Goal: Task Accomplishment & Management: Use online tool/utility

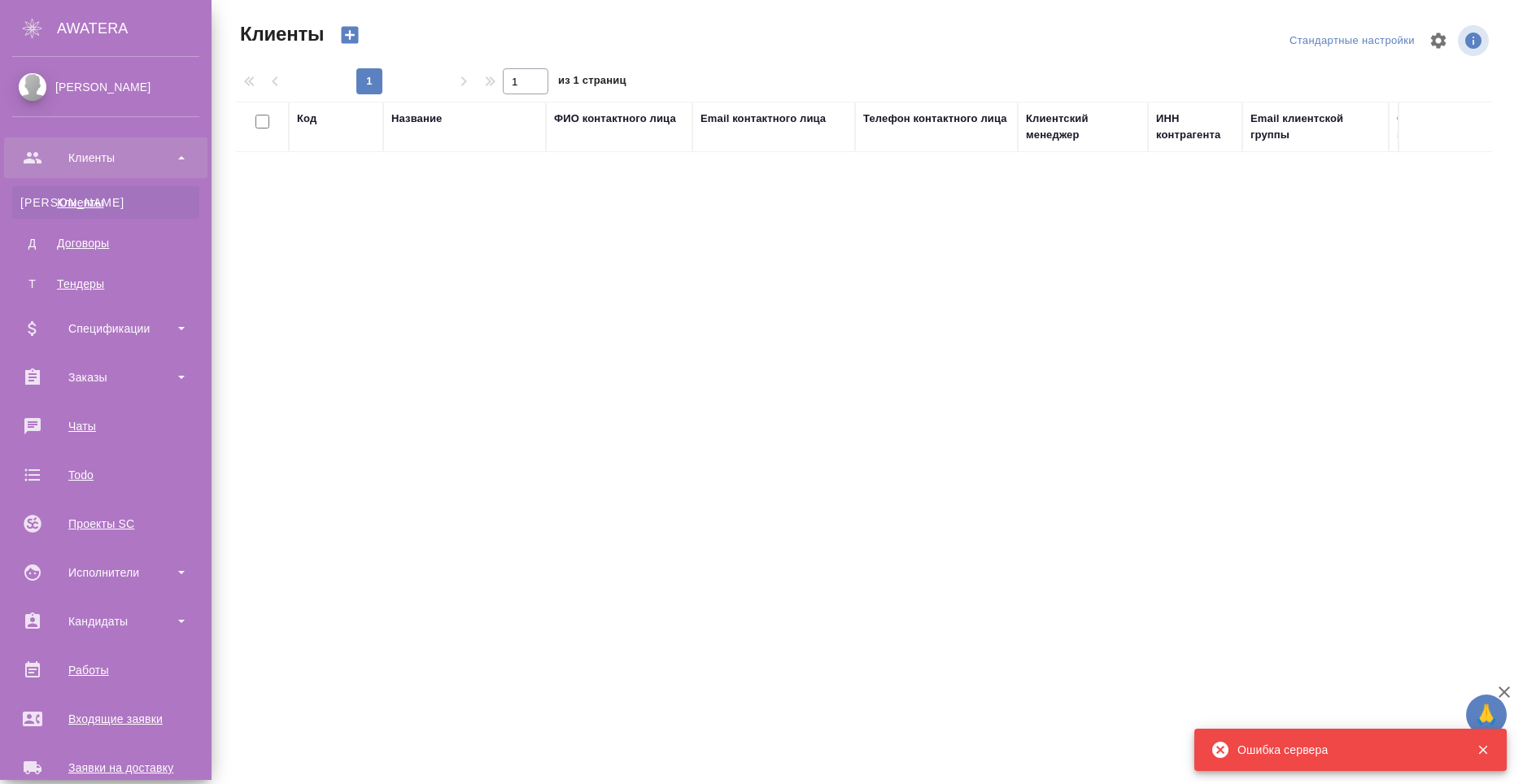
select select "RU"
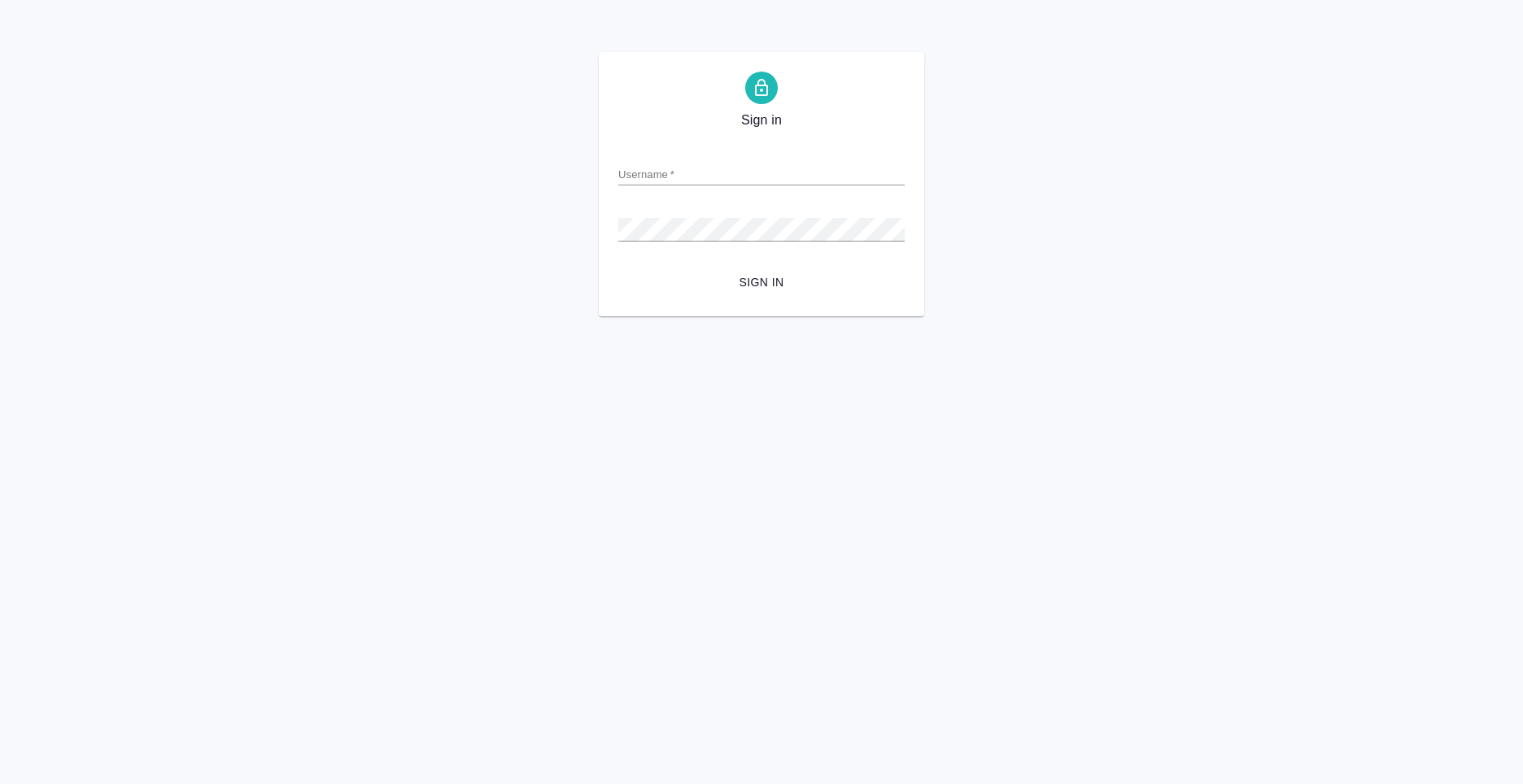
click at [717, 167] on input "Username   *" at bounding box center [762, 173] width 286 height 23
type input "anton.nikiforov@awatera.com"
click at [764, 266] on form "Username   * anton.nikiforov@awatera.com Password   * urlPath   * / Sign in" at bounding box center [762, 217] width 286 height 161
click at [772, 280] on span "Sign in" at bounding box center [762, 283] width 260 height 20
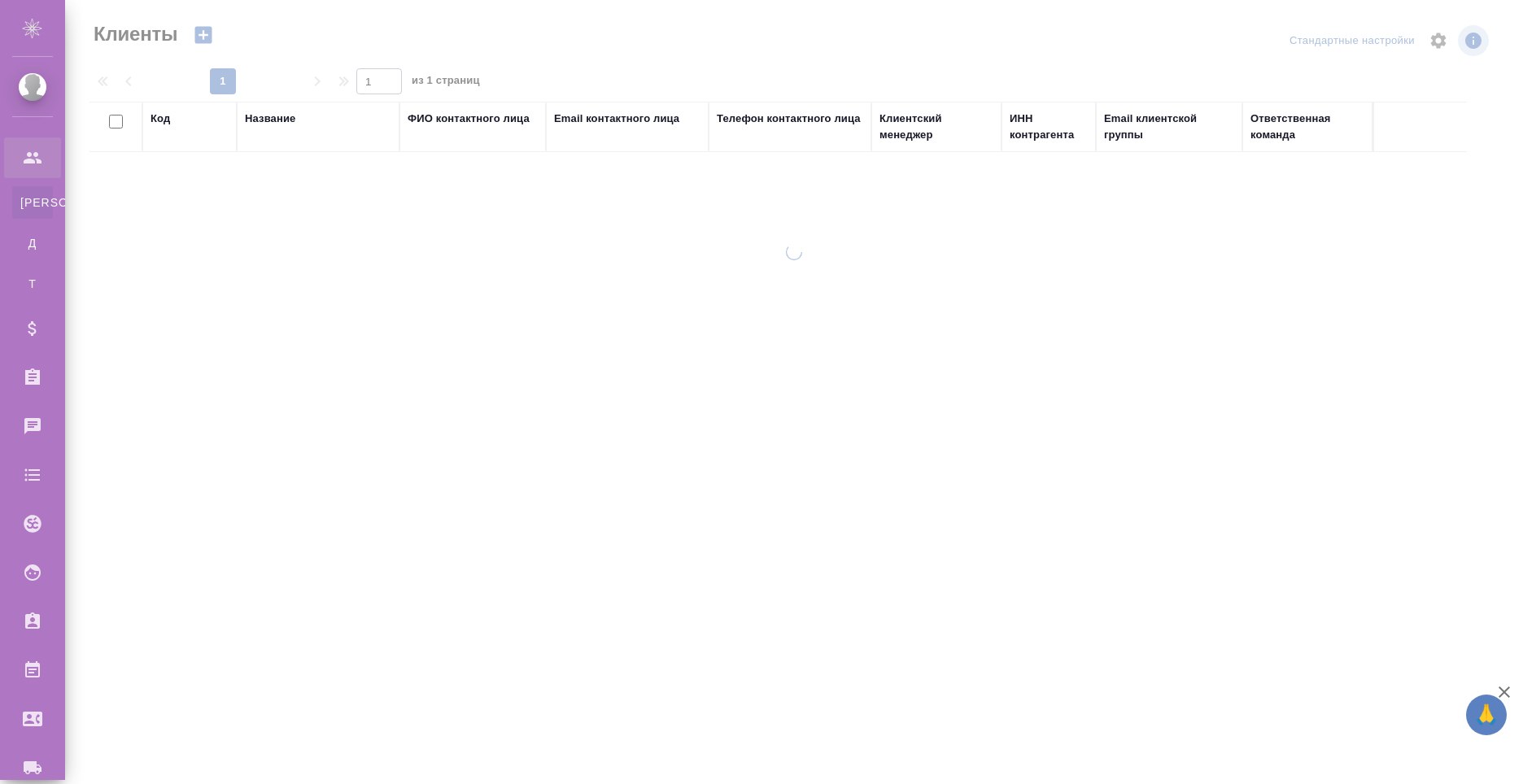
select select "RU"
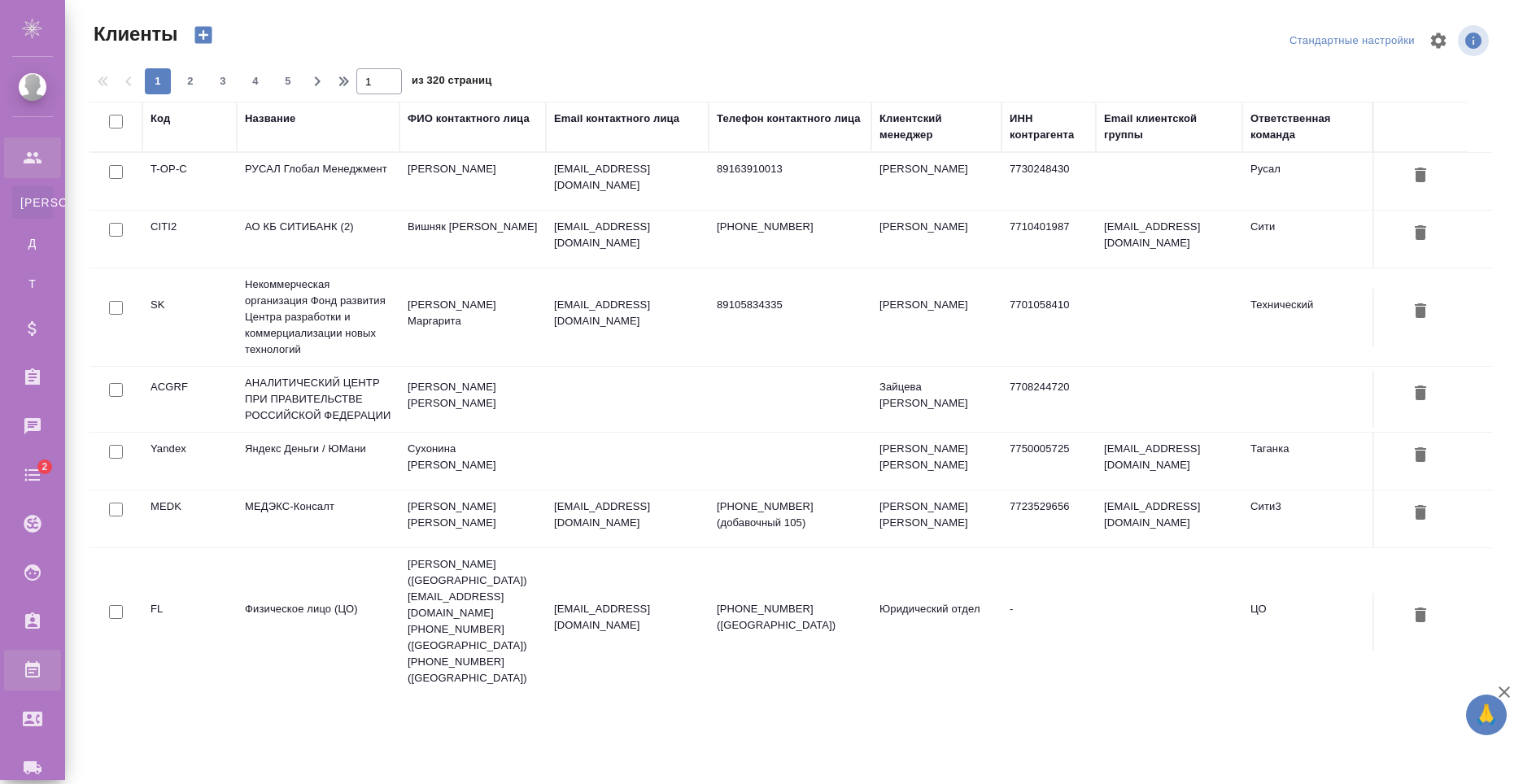
scroll to position [277, 0]
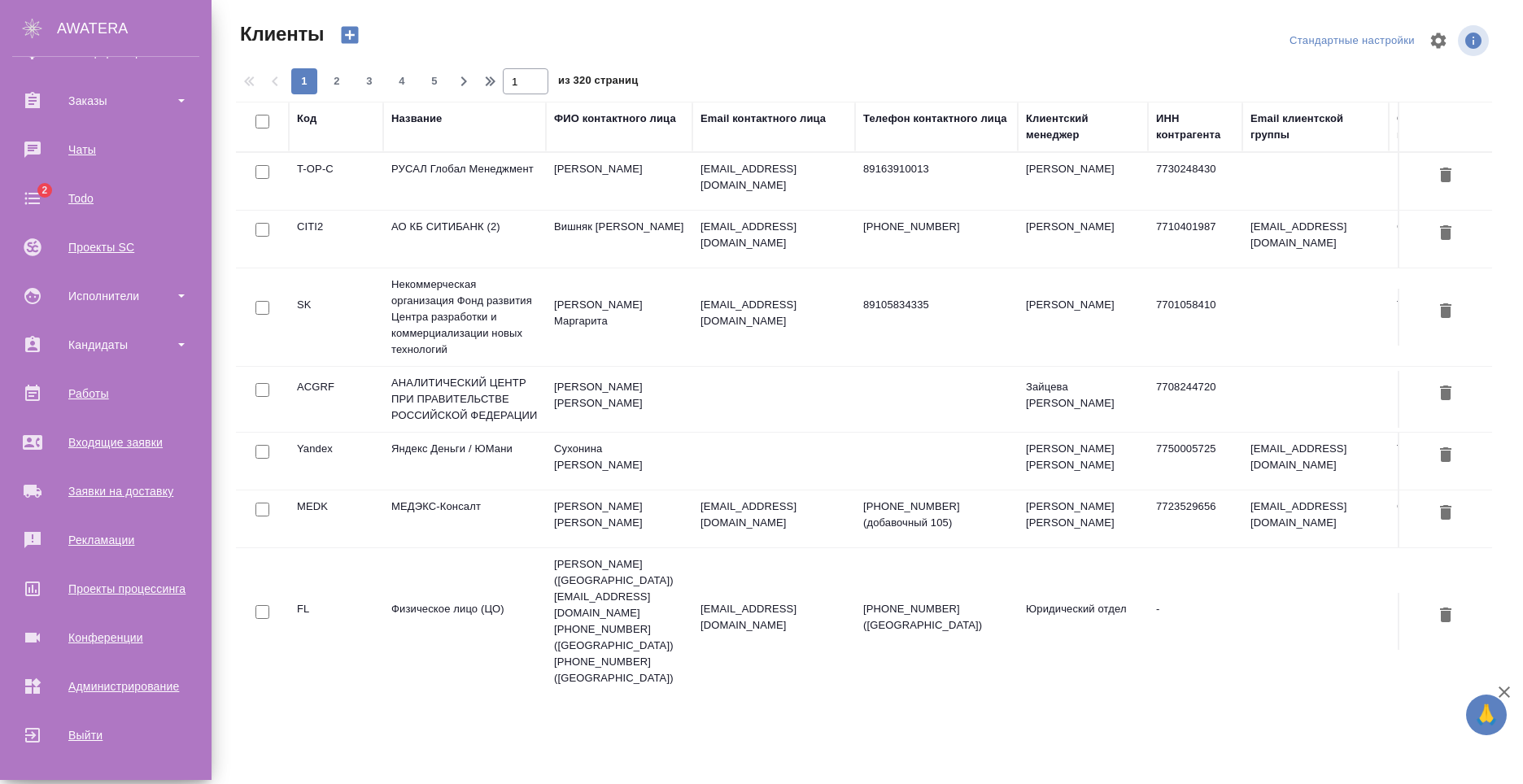
click at [118, 615] on ul "Клиенты К Клиенты Д Договоры Т Тендеры Спецификации Заказы Чаты 2 Todo Проекты …" at bounding box center [105, 304] width 212 height 903
click at [112, 633] on div "Конференции" at bounding box center [106, 638] width 187 height 24
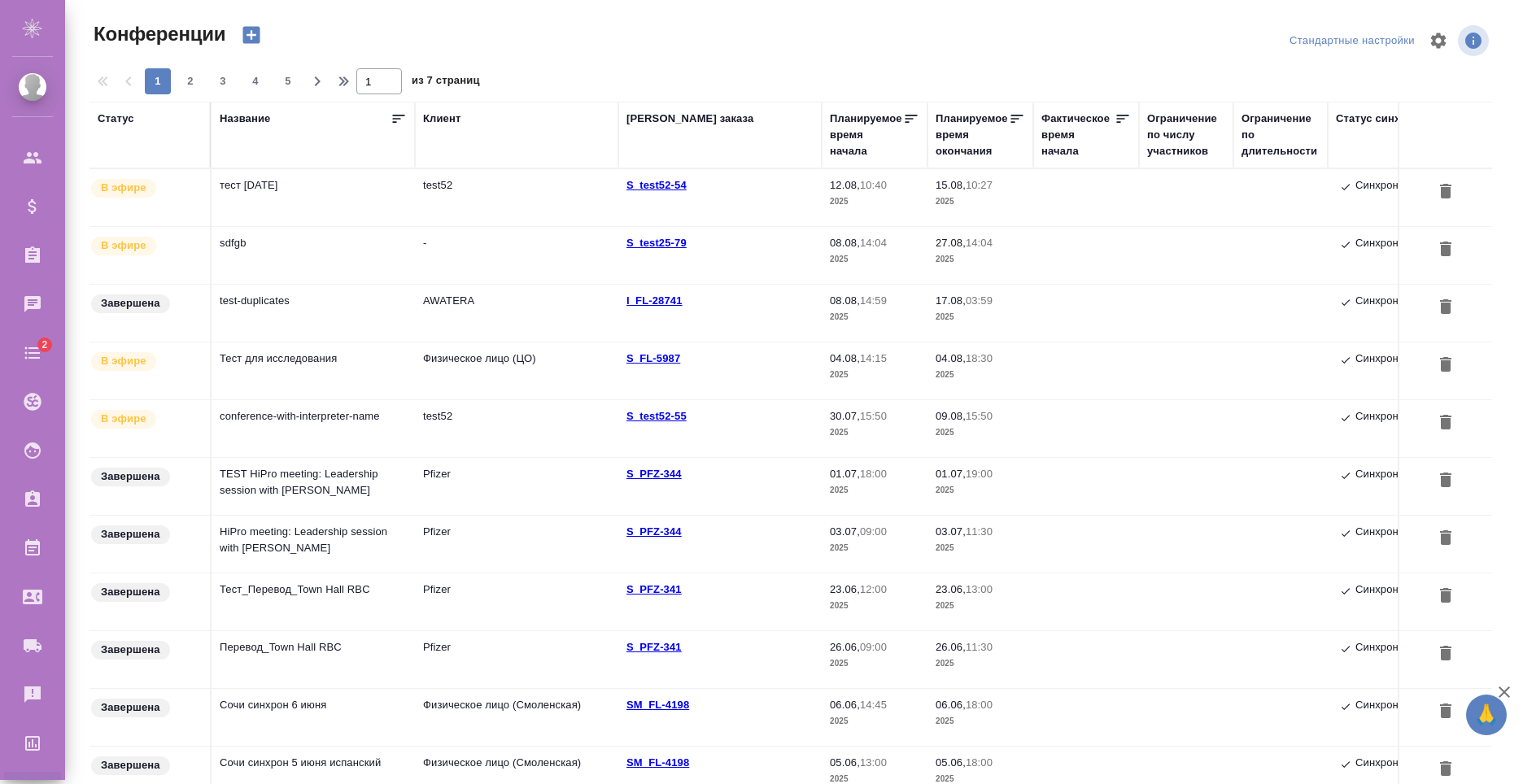
type input "[PERSON_NAME]"
click at [372, 206] on td "тест [DATE]" at bounding box center [313, 197] width 203 height 57
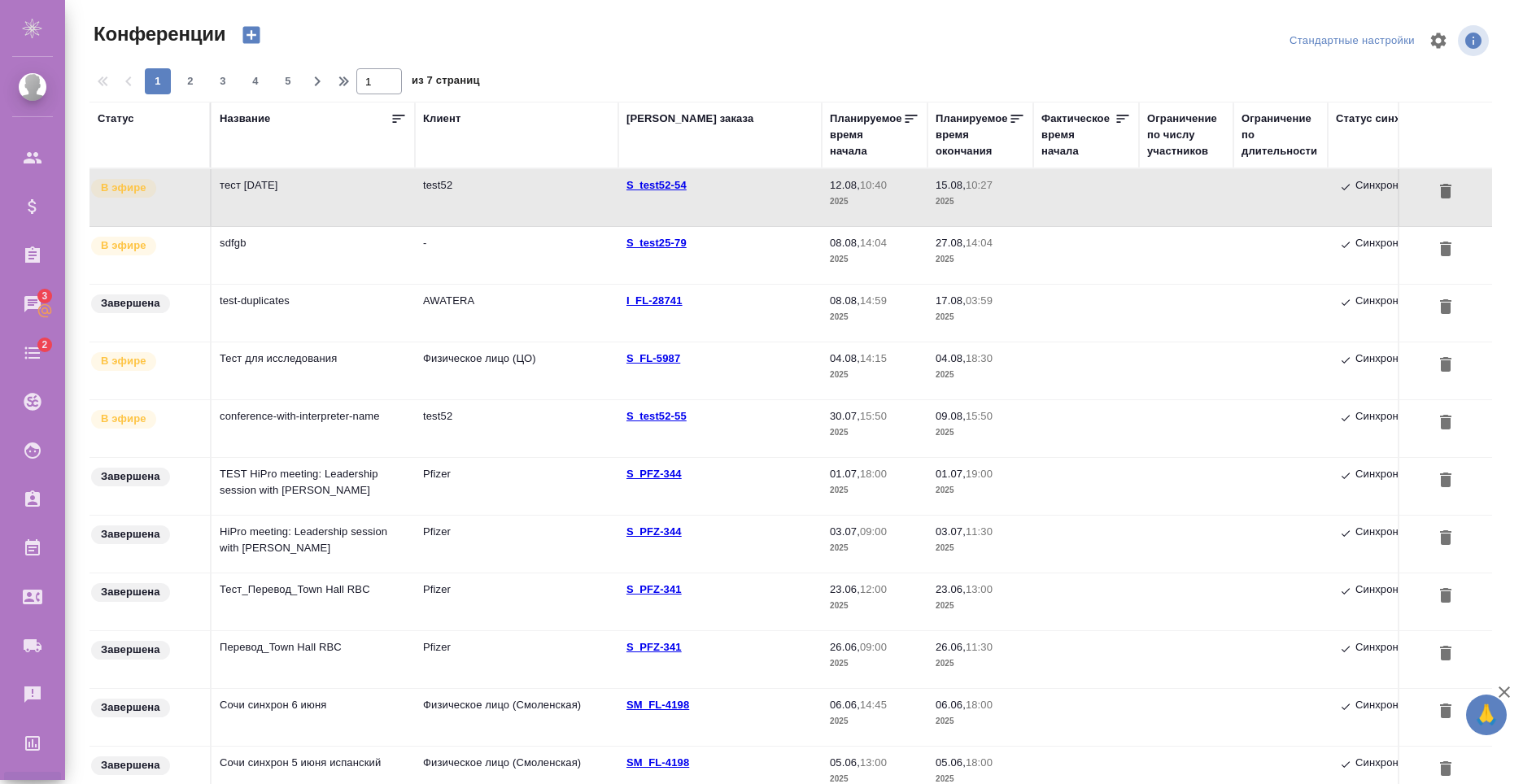
click at [320, 226] on td "sdfgb" at bounding box center [313, 197] width 203 height 57
click at [320, 226] on td "sdfgb" at bounding box center [313, 197] width 203 height 57
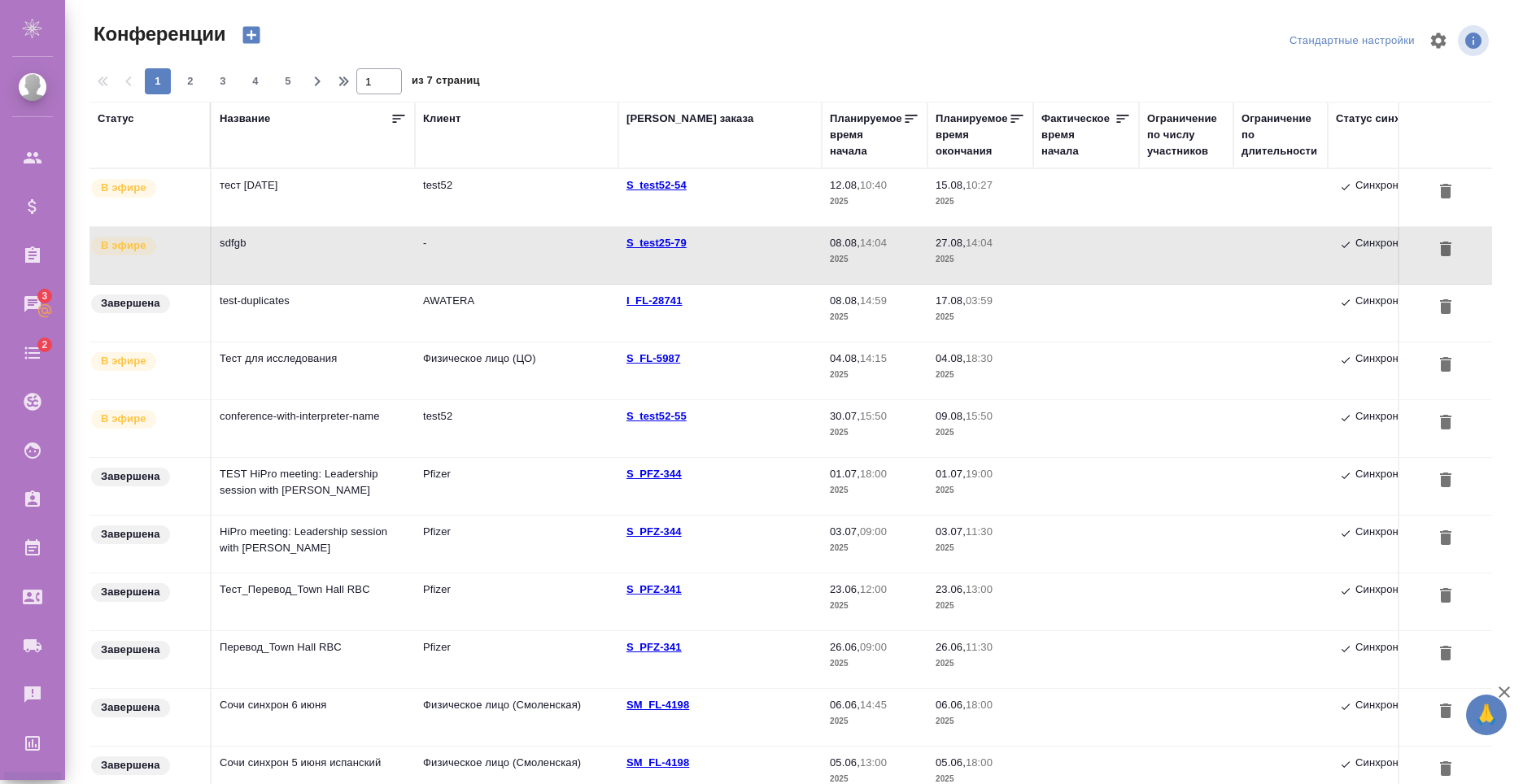
click at [414, 181] on td "тест [DATE]" at bounding box center [313, 197] width 203 height 57
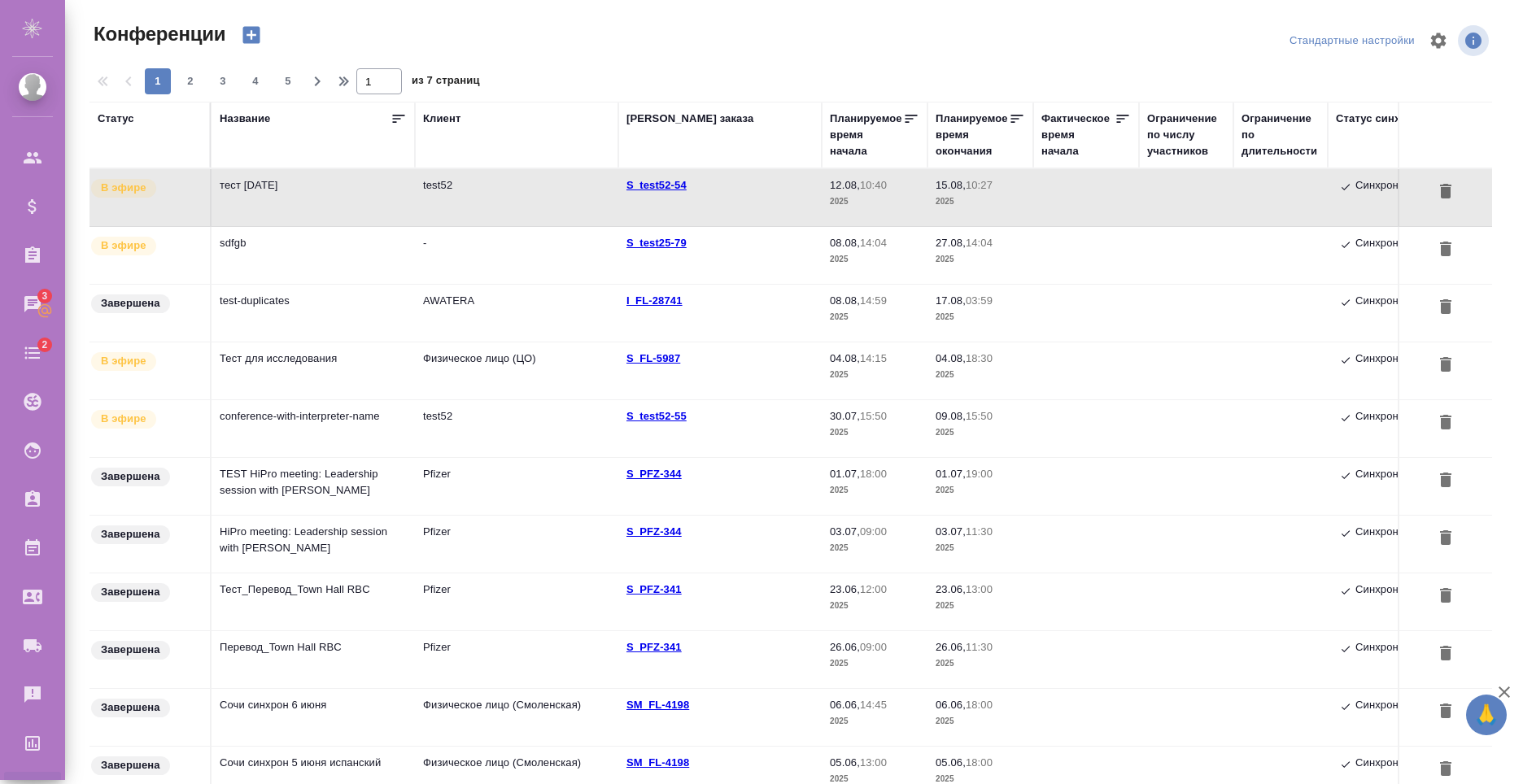
click at [296, 226] on td "conference-with-interpreter-name" at bounding box center [313, 197] width 203 height 57
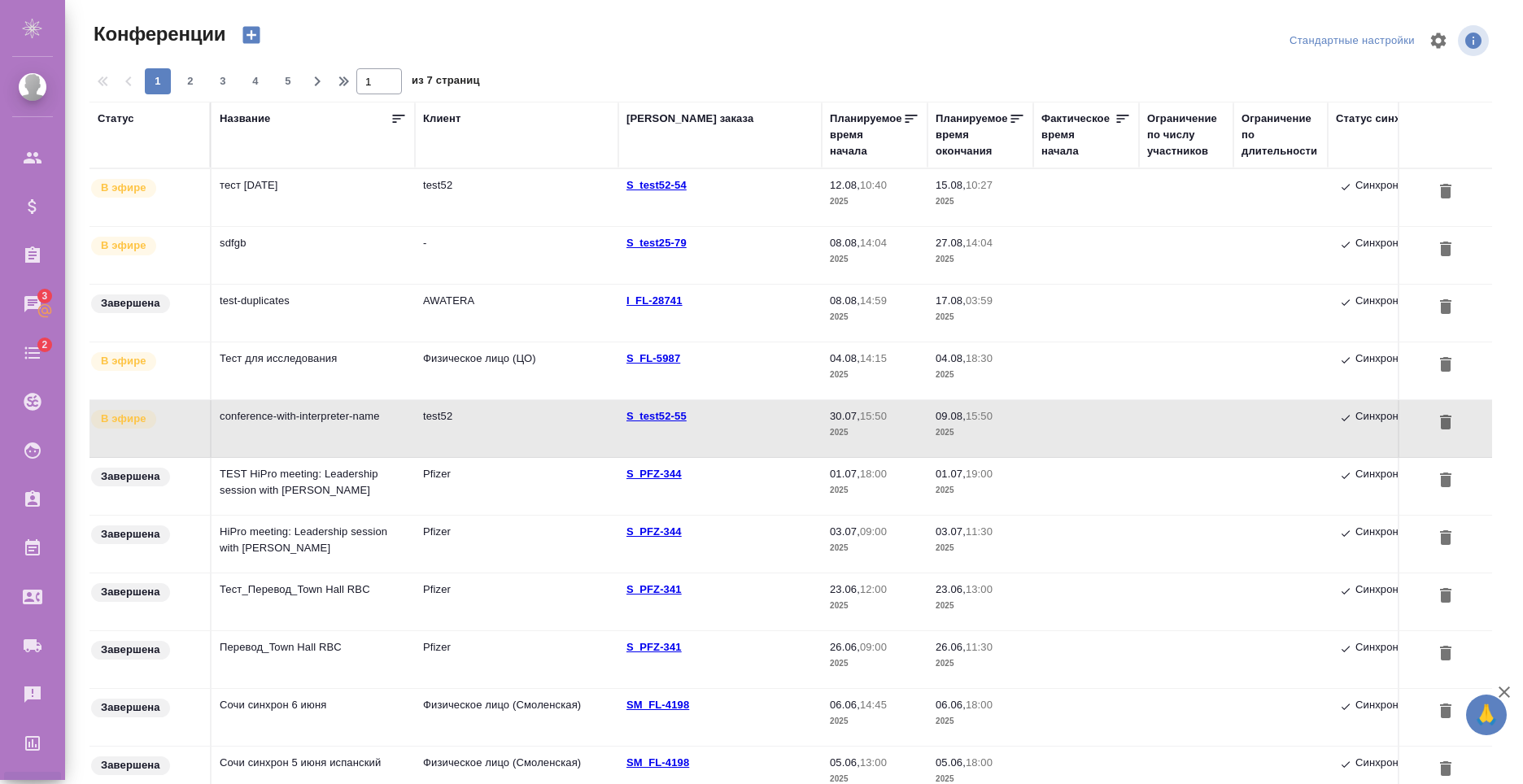
click at [360, 187] on td "тест [DATE]" at bounding box center [313, 197] width 203 height 57
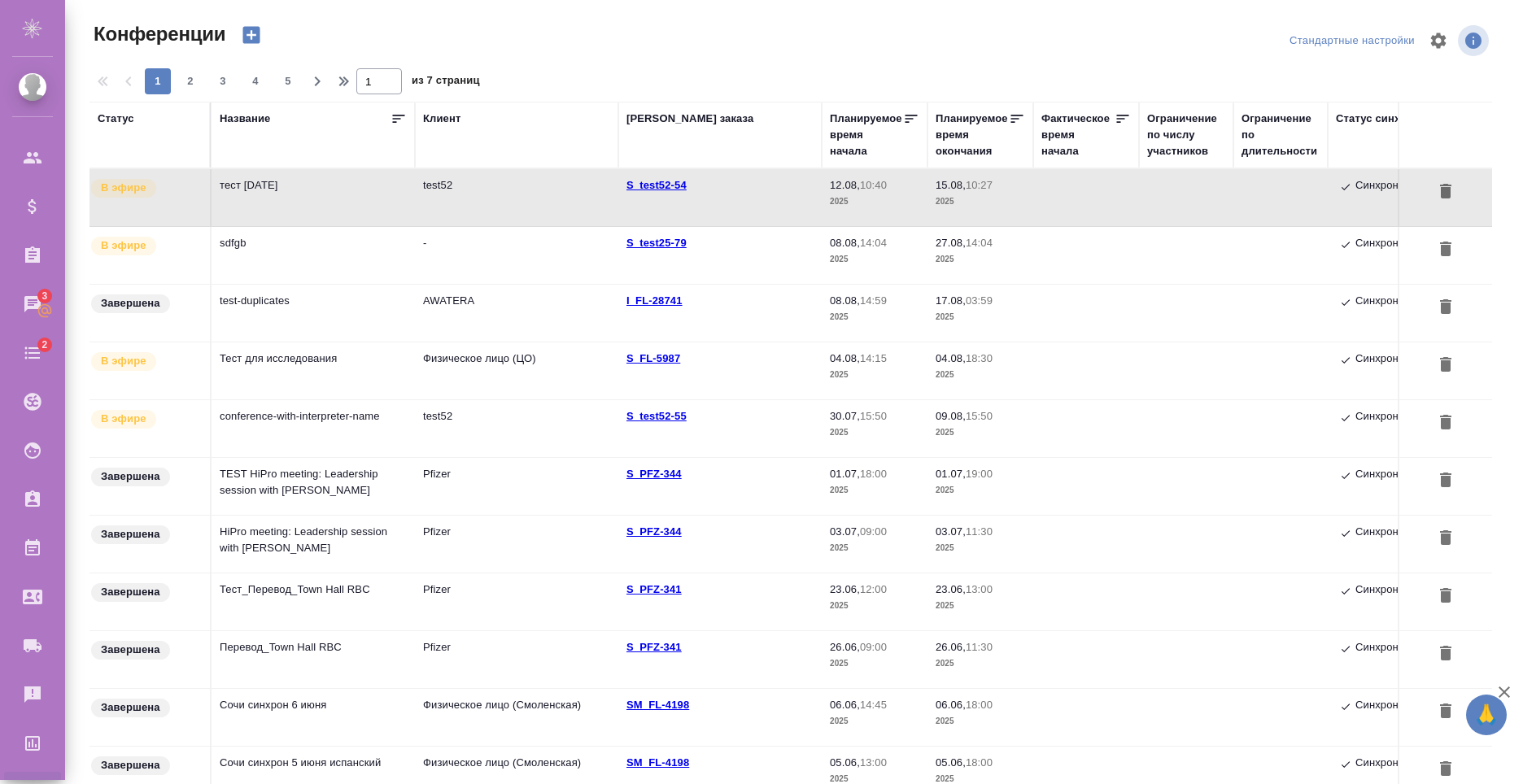
click at [360, 187] on td "тест [DATE]" at bounding box center [313, 197] width 203 height 57
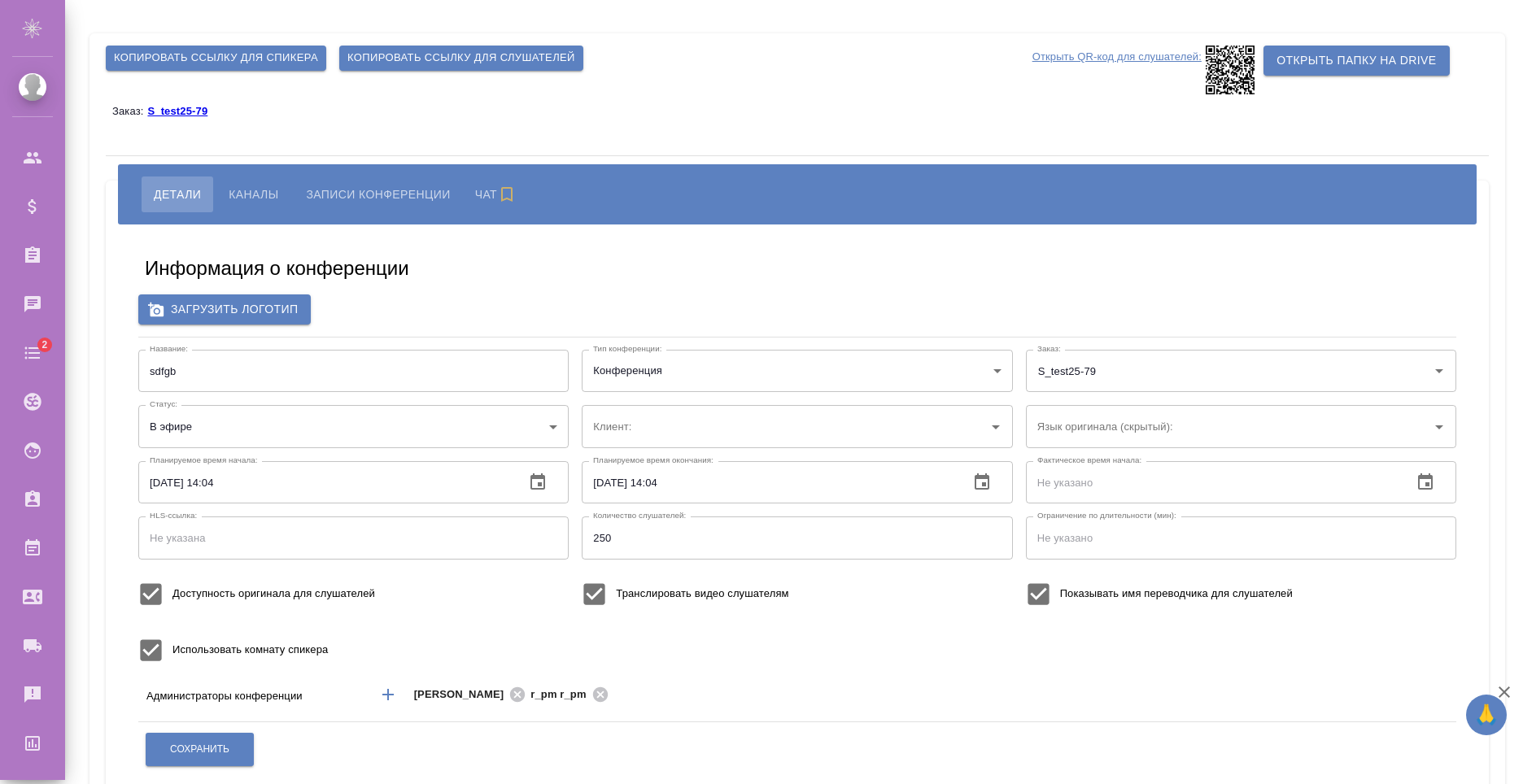
click at [245, 381] on input "sdfgb" at bounding box center [353, 371] width 430 height 43
drag, startPoint x: 237, startPoint y: 376, endPoint x: 126, endPoint y: 362, distance: 111.9
click at [126, 362] on div "Информация о конференции Загрузить логотип Название: sdfgb Название: Тип конфер…" at bounding box center [797, 602] width 1351 height 730
type input "l"
type input "для теста"
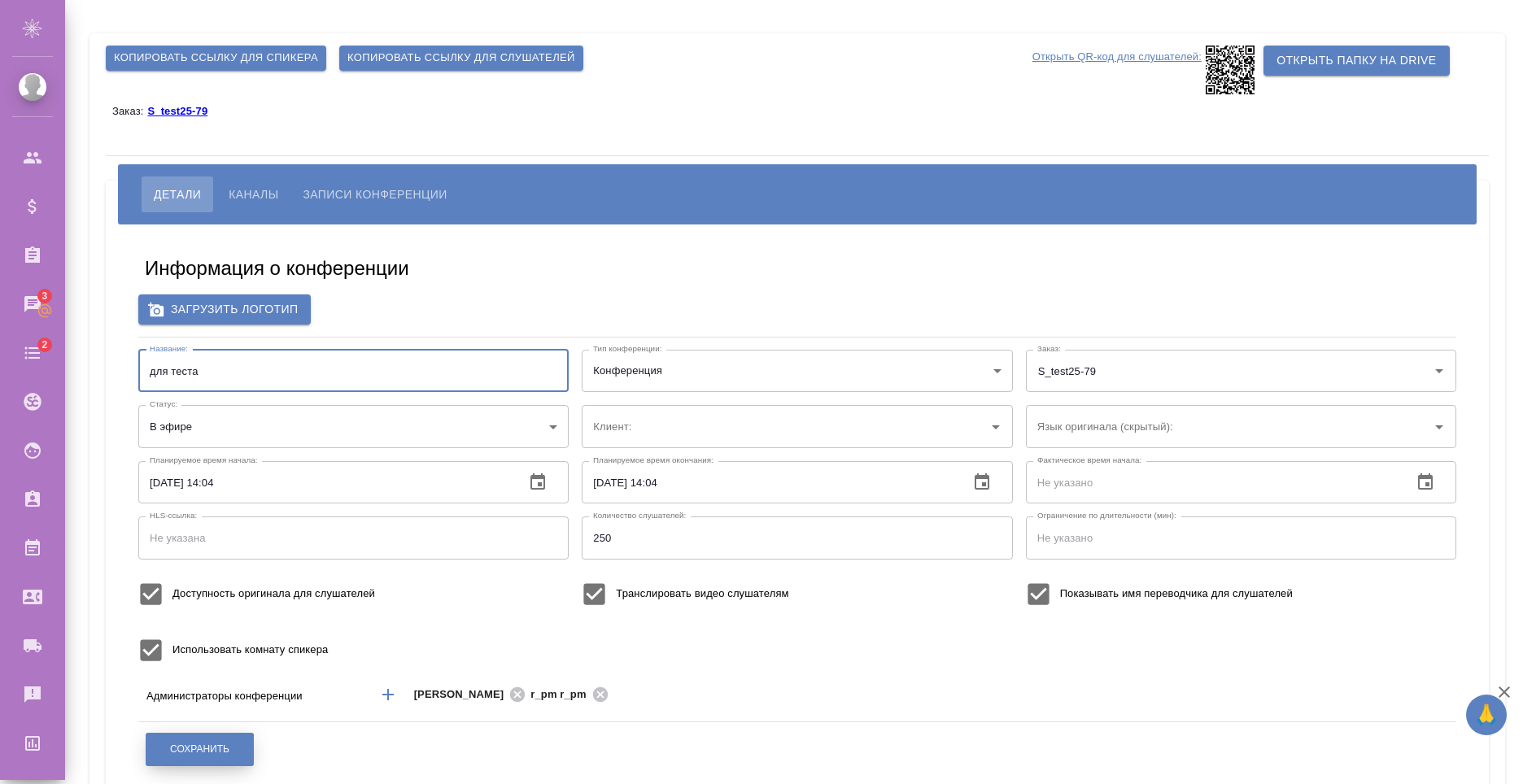
click at [221, 745] on span "Сохранить" at bounding box center [199, 750] width 59 height 14
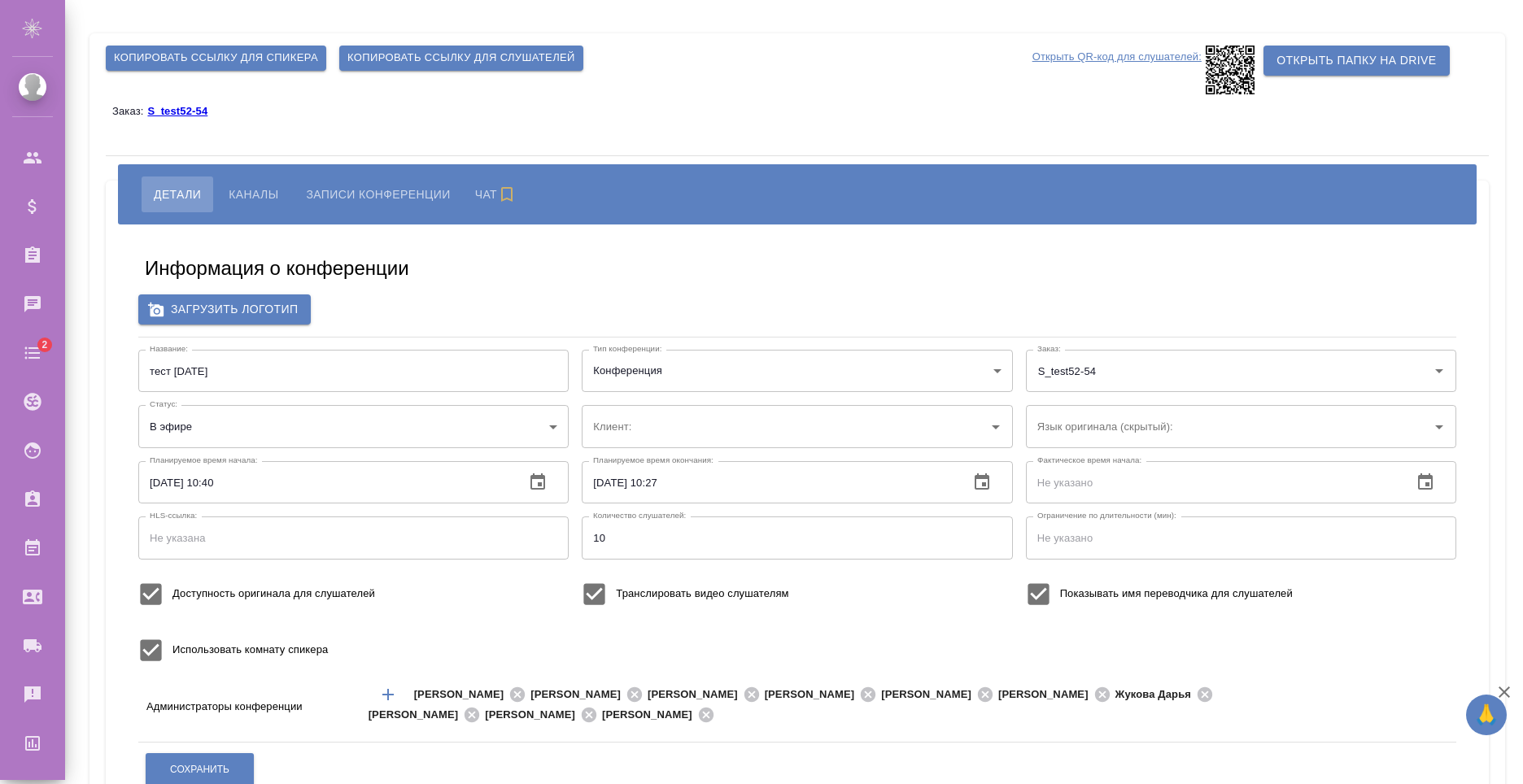
type input "test52"
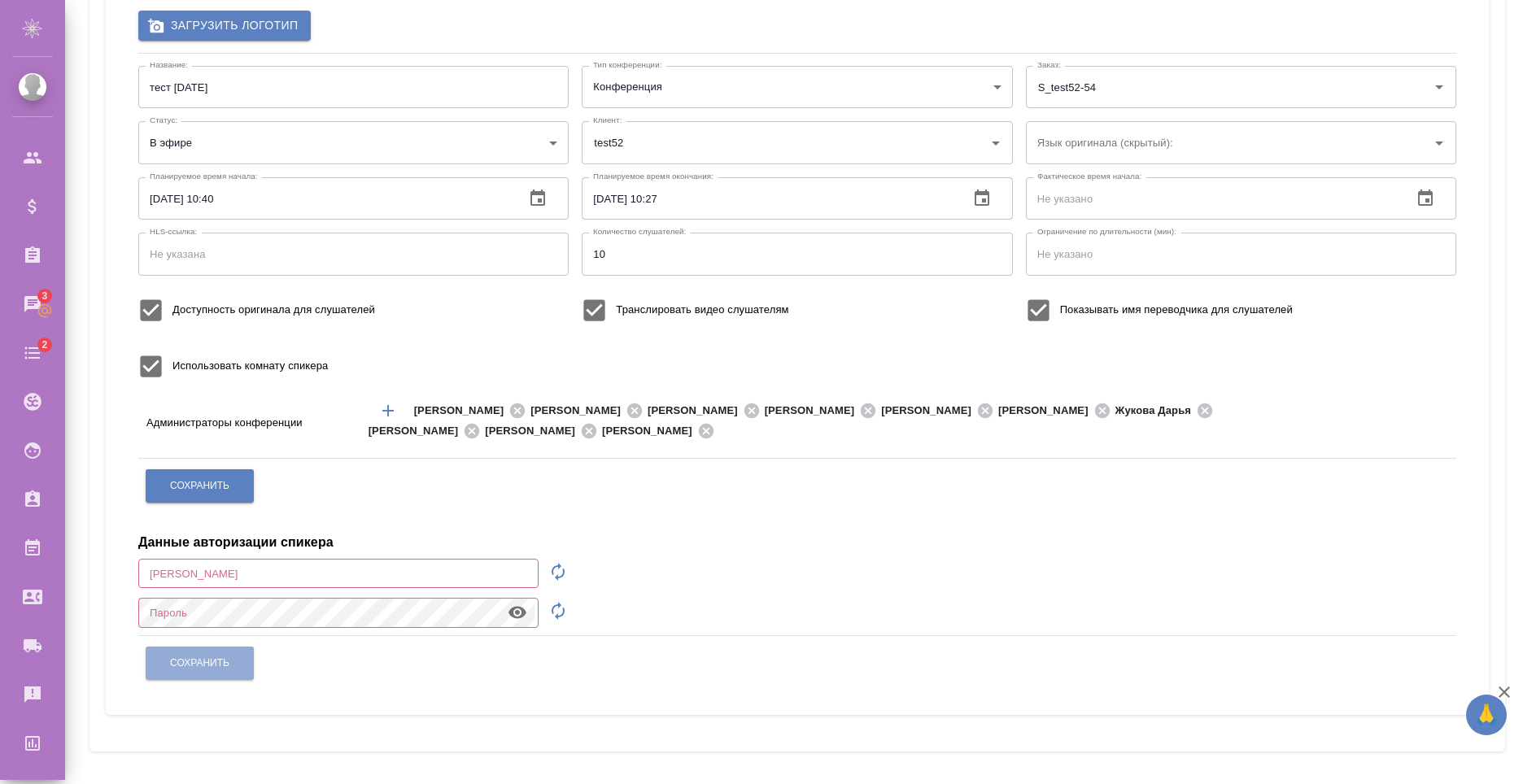
scroll to position [284, 0]
click at [548, 566] on icon "button" at bounding box center [557, 571] width 19 height 19
type input "speaker_mrtWrWWP"
click at [548, 610] on icon "button" at bounding box center [557, 610] width 19 height 19
click at [517, 613] on icon "button" at bounding box center [517, 612] width 18 height 13
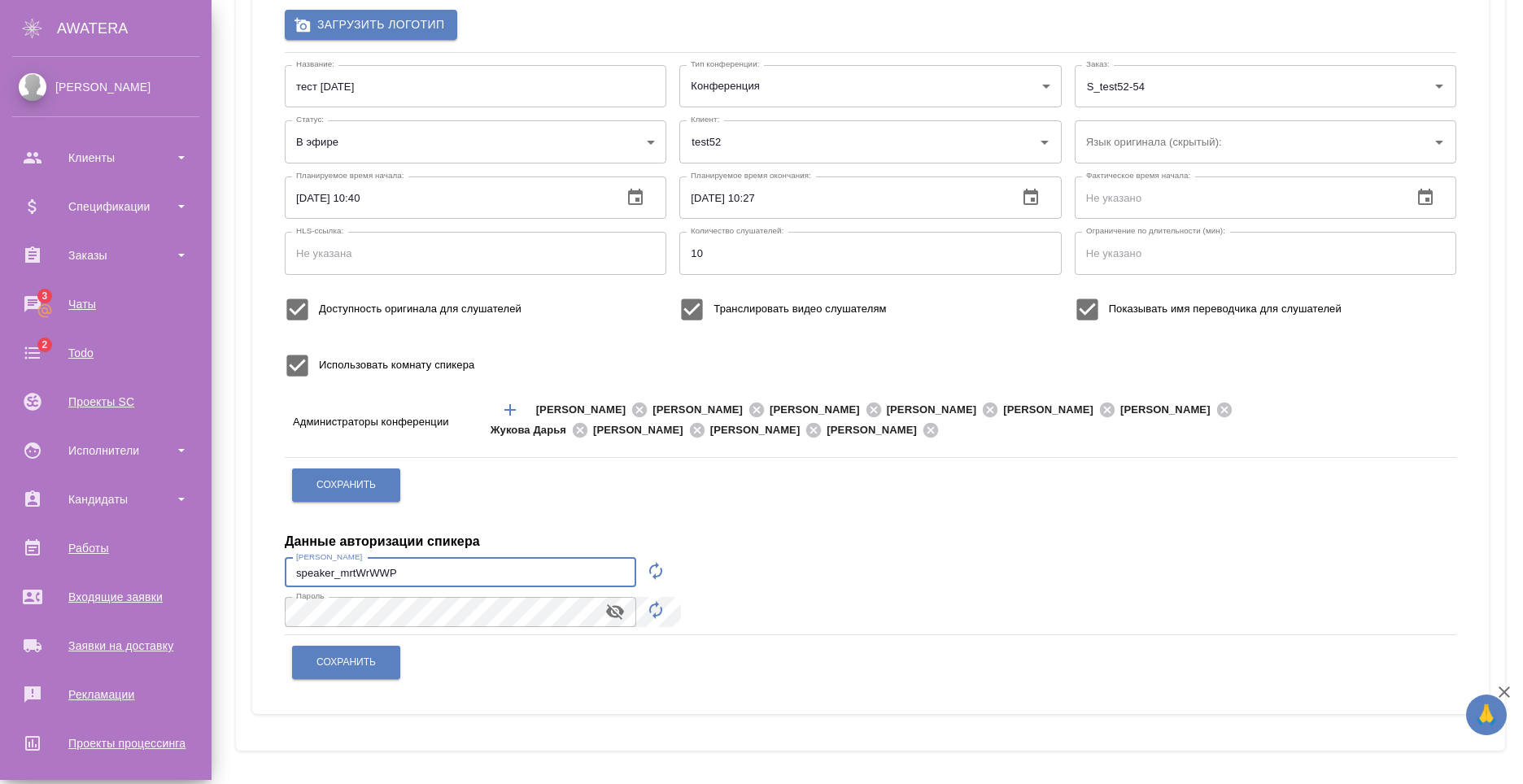
drag, startPoint x: 303, startPoint y: 572, endPoint x: -1, endPoint y: 569, distance: 304.0
click at [0, 569] on html "🙏 .cls-1 fill:#fff; AWATERA Nikiforov Anton Клиенты Спецификации Заказы 3 Чаты …" at bounding box center [762, 392] width 1523 height 784
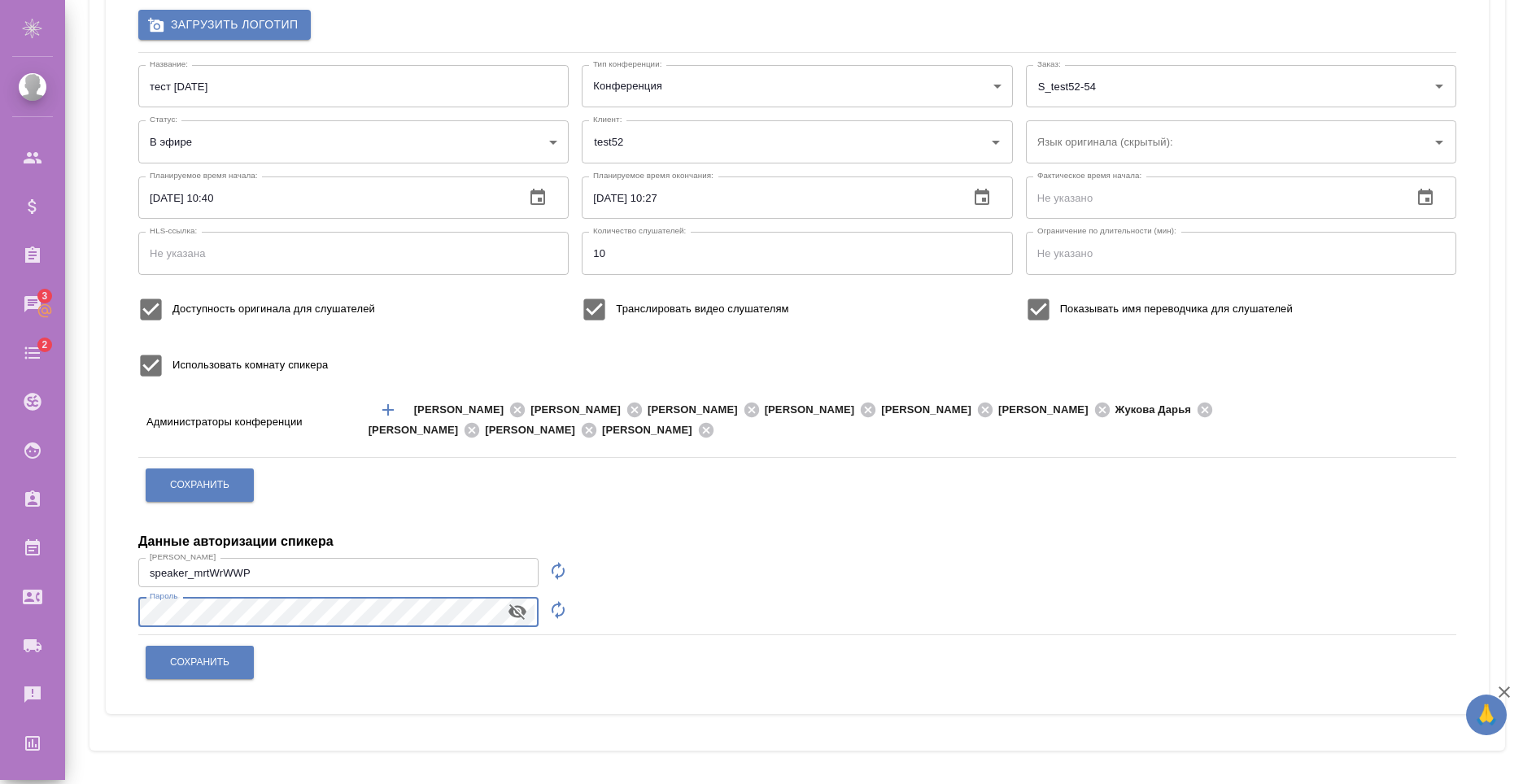
click at [91, 614] on div "Копировать ссылку для спикера Копировать ссылку для слушателей Открыть QR-код д…" at bounding box center [797, 250] width 1416 height 1002
click at [207, 682] on div "Сохранить" at bounding box center [199, 663] width 110 height 42
click at [208, 669] on button "Сохранить" at bounding box center [199, 663] width 108 height 33
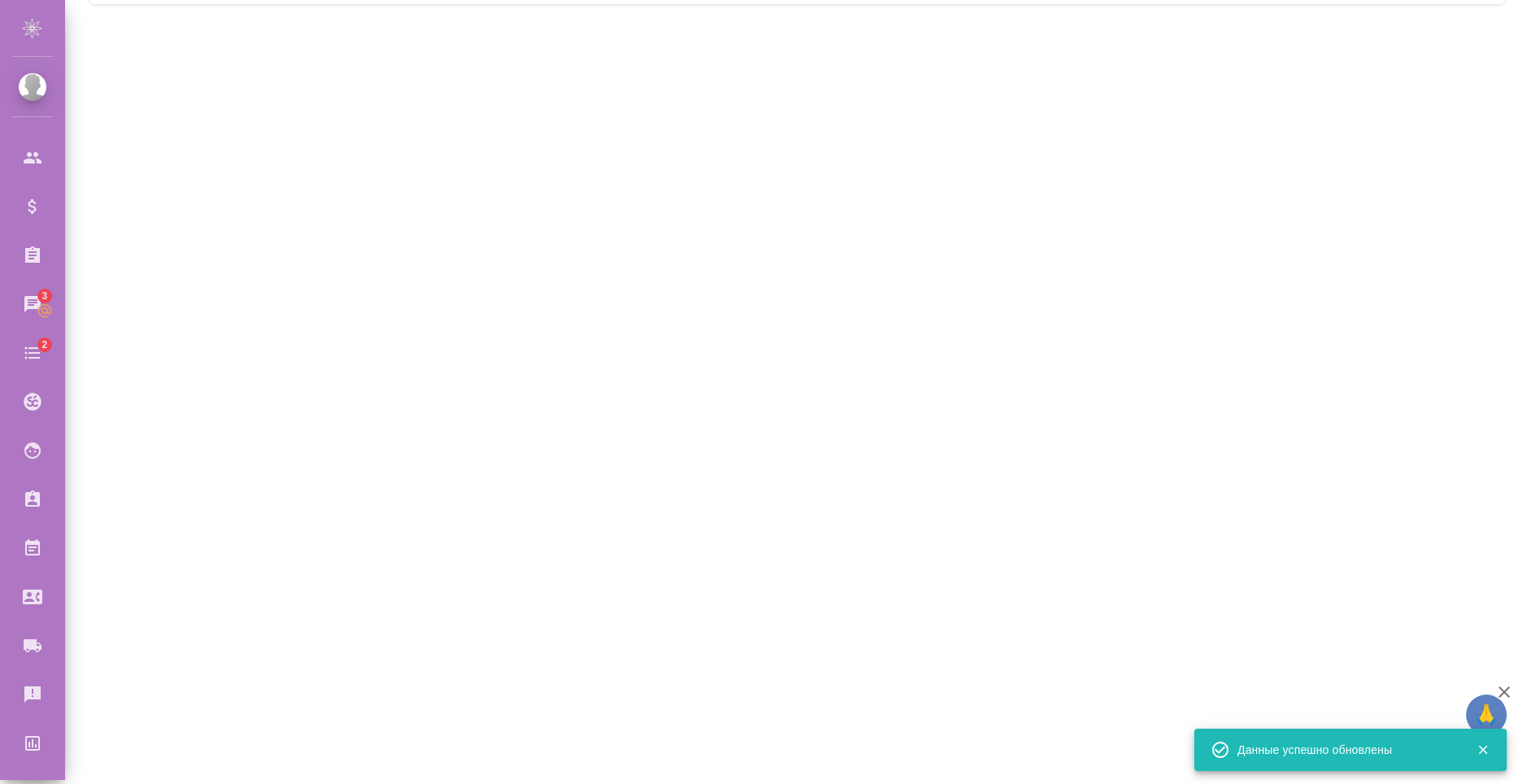
scroll to position [0, 0]
